Goal: Task Accomplishment & Management: Manage account settings

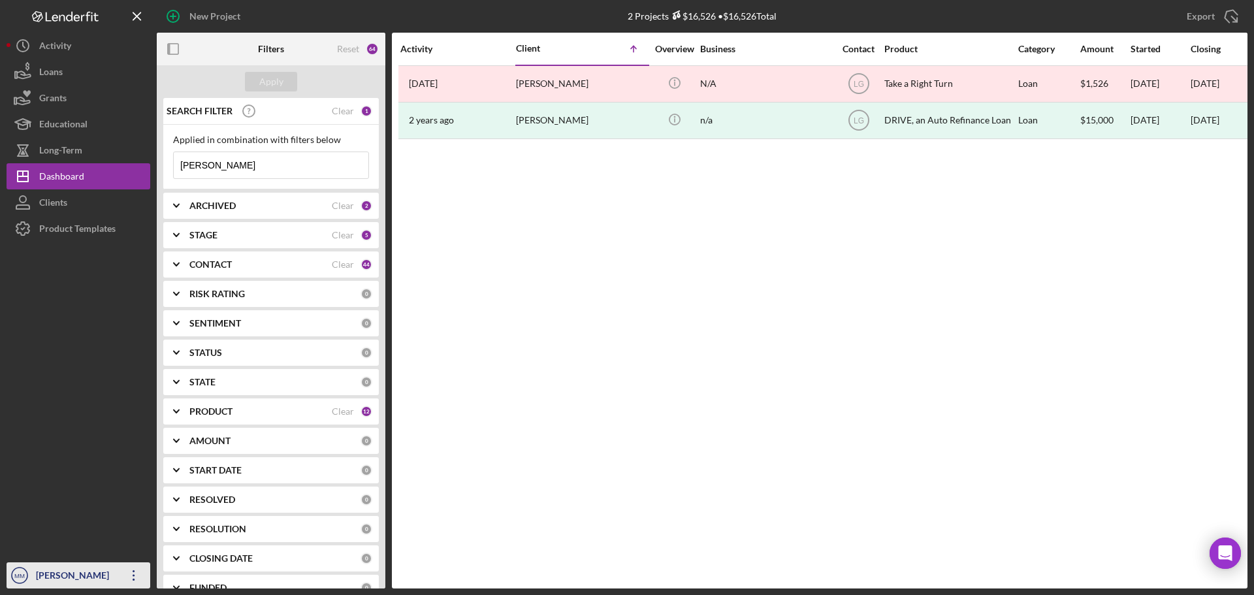
click at [121, 569] on icon "Icon/Overflow" at bounding box center [134, 575] width 33 height 33
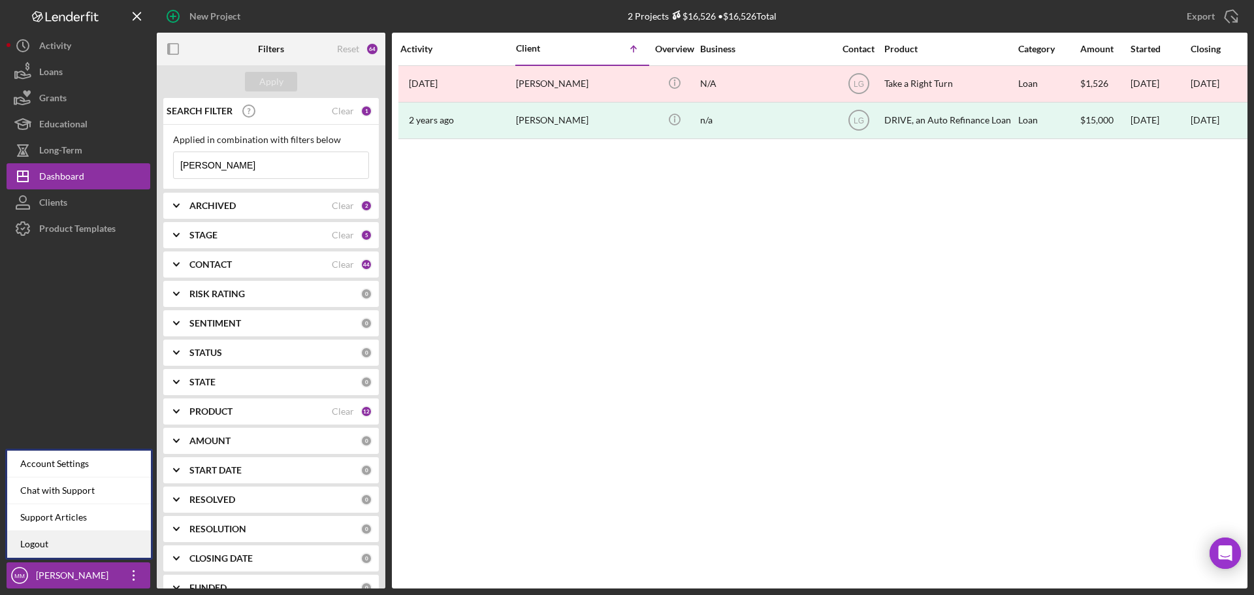
click at [114, 541] on link "Logout" at bounding box center [79, 544] width 144 height 27
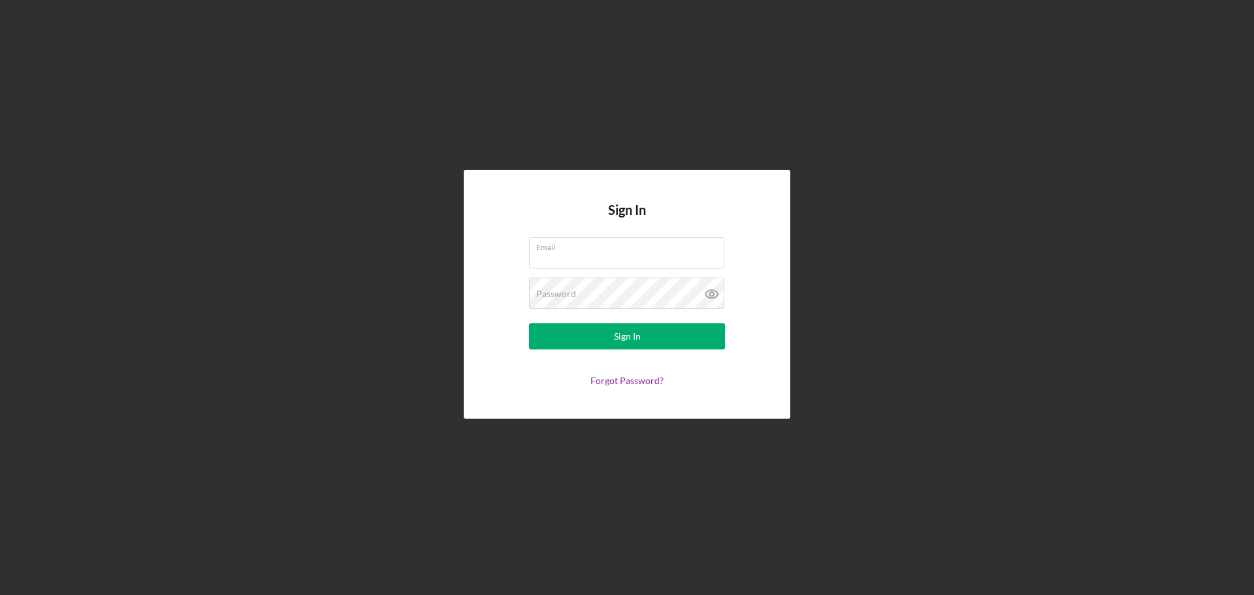
type input "[EMAIL_ADDRESS][DOMAIN_NAME]"
